Goal: Task Accomplishment & Management: Use online tool/utility

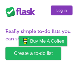
click at [56, 7] on link "Log in" at bounding box center [62, 10] width 22 height 10
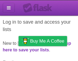
scroll to position [40, 0]
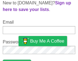
click at [36, 30] on input "Email" at bounding box center [39, 30] width 73 height 8
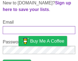
drag, startPoint x: 63, startPoint y: 35, endPoint x: 17, endPoint y: 27, distance: 47.3
click at [17, 27] on input "Email" at bounding box center [39, 30] width 73 height 8
paste input "**********"
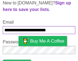
type input "**********"
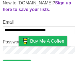
scroll to position [48, 0]
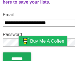
click at [12, 54] on input "******" at bounding box center [17, 58] width 29 height 13
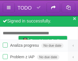
scroll to position [2, 0]
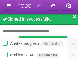
click at [75, 16] on icon at bounding box center [75, 16] width 4 height 5
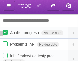
click at [5, 34] on label at bounding box center [5, 32] width 5 height 5
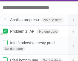
scroll to position [16, 0]
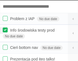
click at [5, 30] on label at bounding box center [5, 29] width 5 height 5
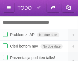
scroll to position [0, 0]
drag, startPoint x: 15, startPoint y: 13, endPoint x: 36, endPoint y: 21, distance: 22.9
click at [36, 21] on input "Add another task" at bounding box center [39, 22] width 78 height 13
